Goal: Book appointment/travel/reservation

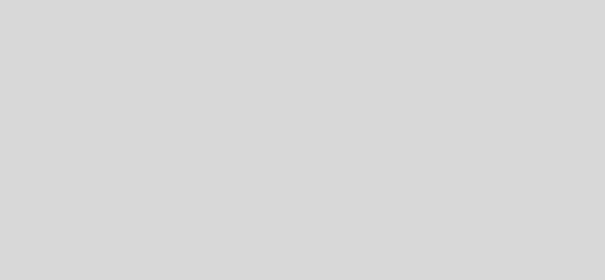
select select "pt"
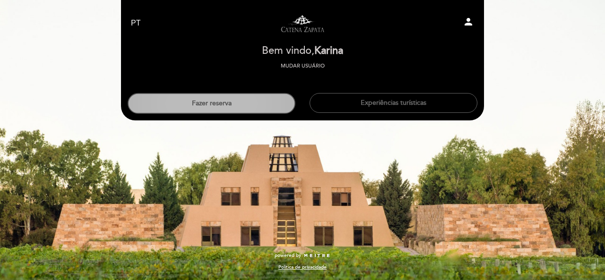
click at [262, 105] on button "Fazer reserva" at bounding box center [212, 103] width 168 height 21
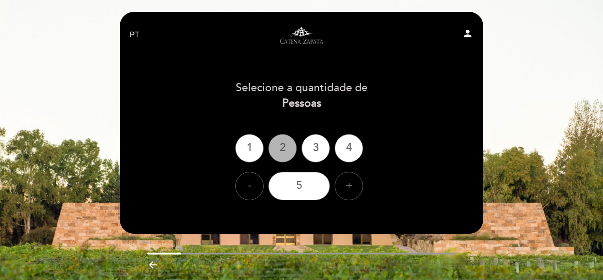
click at [285, 149] on div "2" at bounding box center [282, 148] width 28 height 28
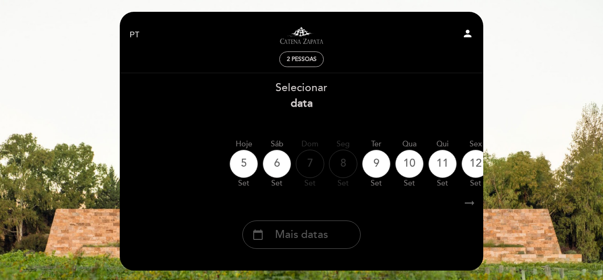
click at [306, 235] on span "Mais datas" at bounding box center [301, 236] width 53 height 16
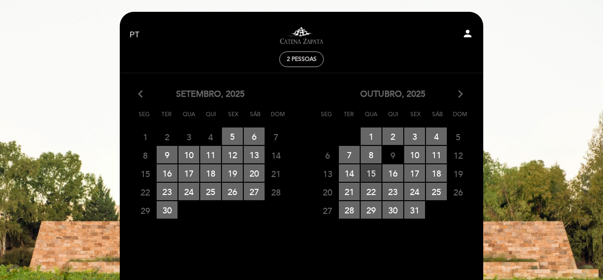
click at [375, 176] on span "15 RESERVAS DISPONÍVEIS" at bounding box center [370, 174] width 21 height 18
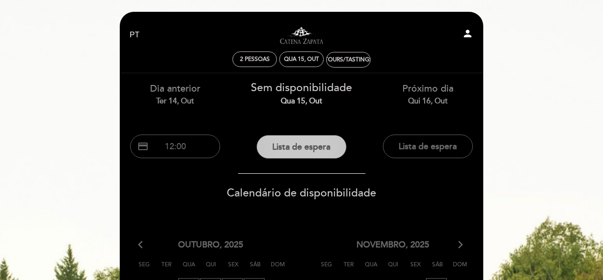
click at [326, 150] on button "Lista de espera" at bounding box center [301, 147] width 90 height 24
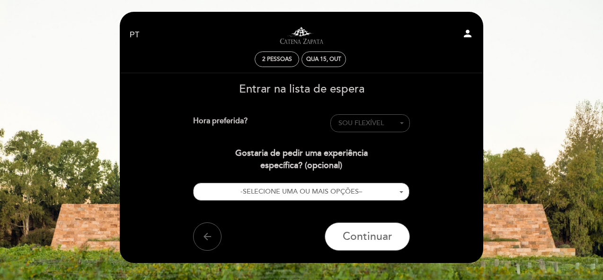
click at [403, 123] on span "button" at bounding box center [402, 124] width 4 height 2
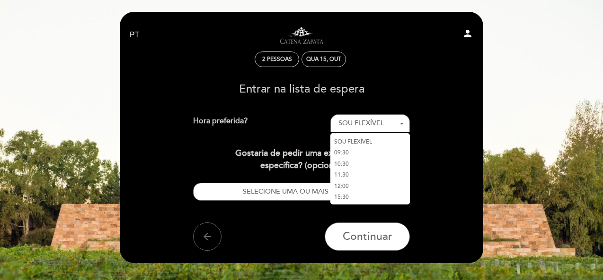
click at [354, 199] on link "15:30" at bounding box center [369, 197] width 79 height 11
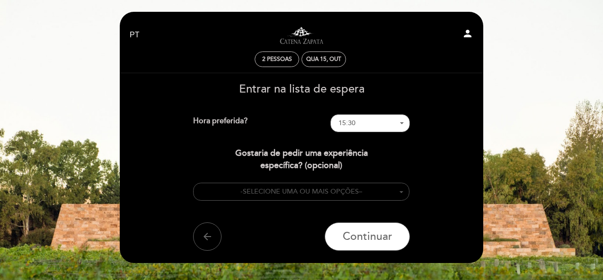
click at [394, 198] on button "- SELECIONE UMA OU MAIS OPÇÕES –" at bounding box center [301, 192] width 217 height 18
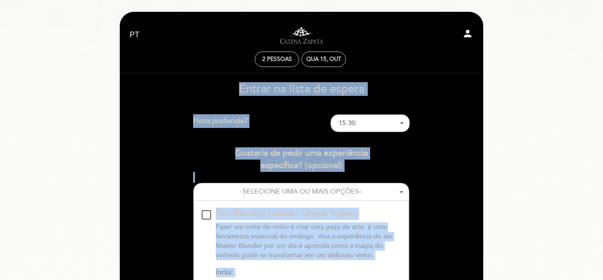
drag, startPoint x: 601, startPoint y: 66, endPoint x: 605, endPoint y: 124, distance: 58.8
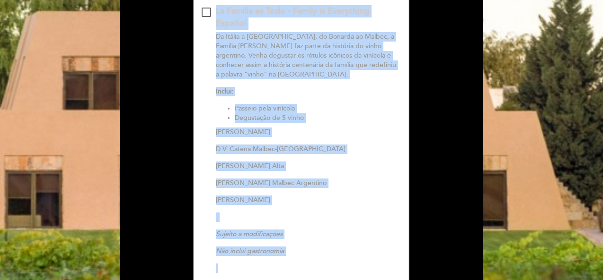
scroll to position [470, 0]
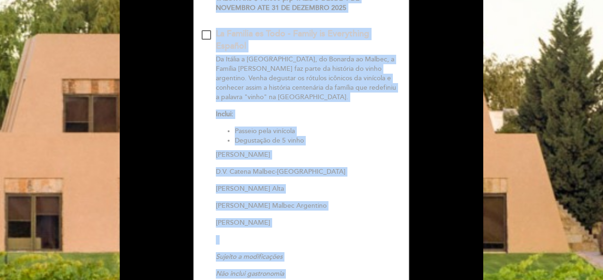
click at [205, 34] on div at bounding box center [205, 34] width 9 height 9
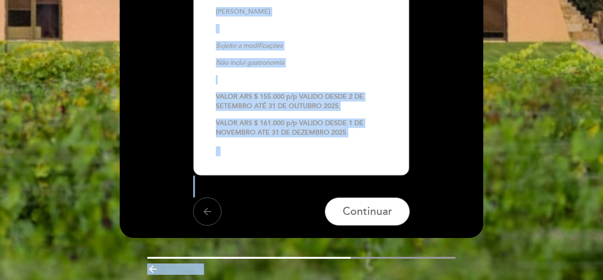
scroll to position [716, 0]
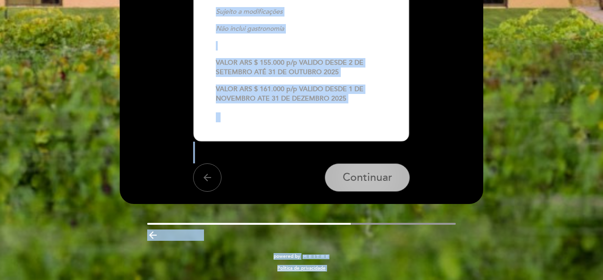
click at [380, 175] on span "Continuar" at bounding box center [367, 177] width 50 height 13
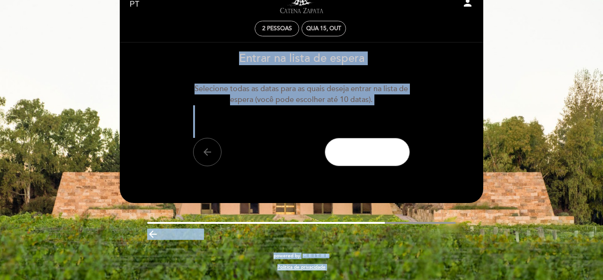
scroll to position [0, 0]
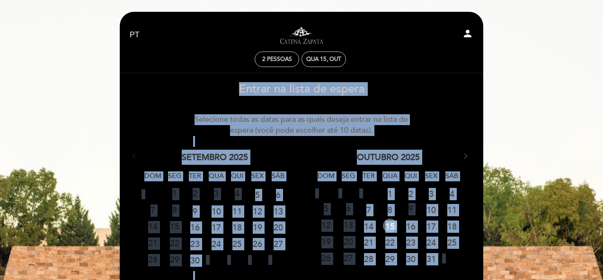
click at [388, 223] on link "15" at bounding box center [390, 226] width 14 height 14
click at [388, 223] on link "15" at bounding box center [390, 226] width 18 height 14
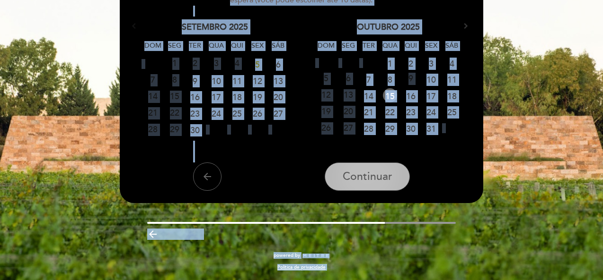
click at [373, 180] on span "Continuar" at bounding box center [367, 176] width 50 height 13
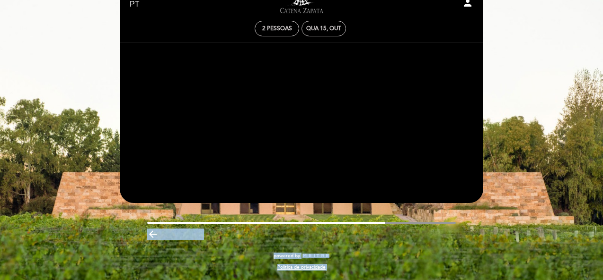
scroll to position [31, 0]
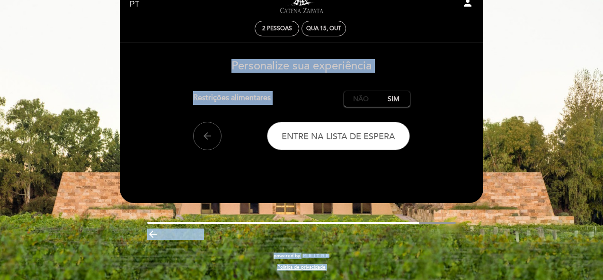
click at [353, 103] on label "Não" at bounding box center [360, 99] width 33 height 16
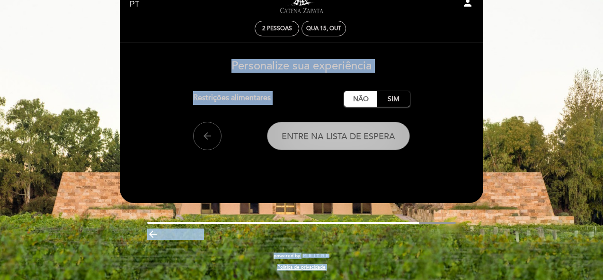
click at [349, 139] on span "Entre na lista de espera" at bounding box center [338, 136] width 114 height 10
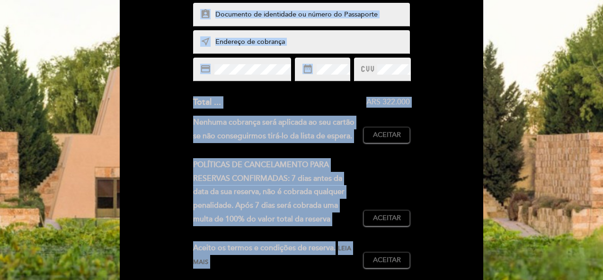
scroll to position [412, 0]
